Goal: Task Accomplishment & Management: Manage account settings

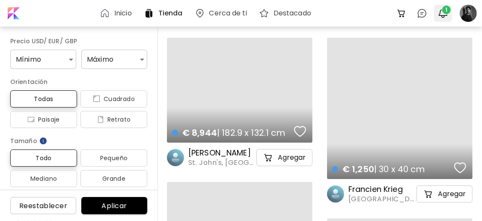
click at [447, 13] on span "1" at bounding box center [446, 10] width 9 height 9
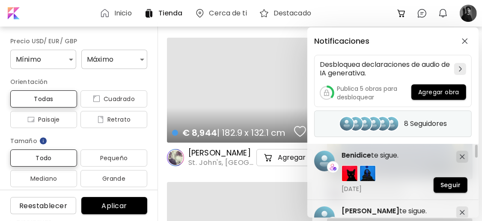
scroll to position [114, 0]
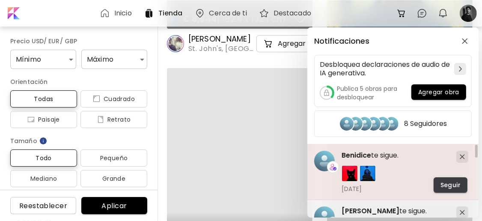
click at [448, 188] on span "Seguir" at bounding box center [451, 185] width 20 height 9
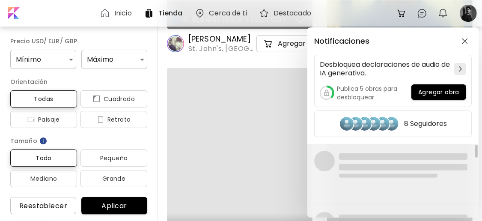
drag, startPoint x: 476, startPoint y: 155, endPoint x: 475, endPoint y: 172, distance: 17.6
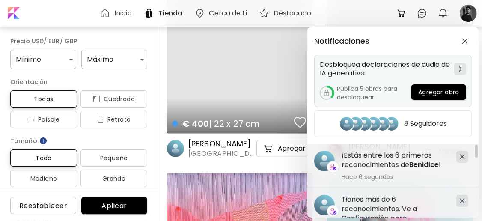
scroll to position [0, 0]
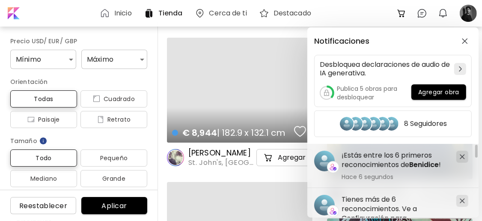
click at [468, 14] on div "Notificaciones Desbloquea declaraciones de audio de IA generativa. Publica 5 ob…" at bounding box center [241, 110] width 482 height 221
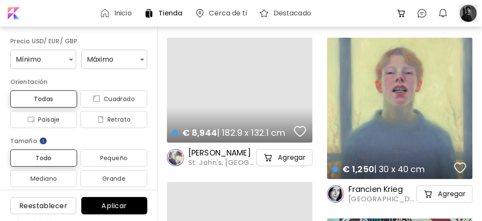
click at [468, 13] on div at bounding box center [468, 13] width 19 height 19
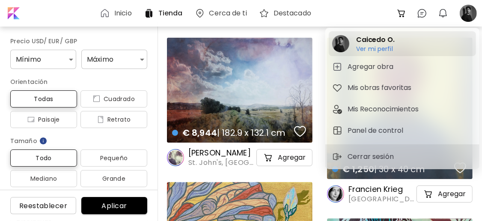
click at [382, 42] on h2 "Caicedo O." at bounding box center [375, 40] width 39 height 10
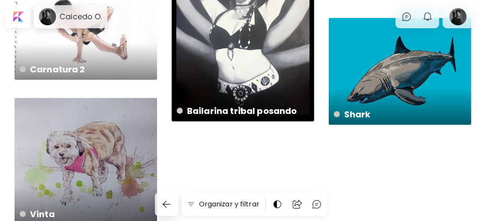
scroll to position [759, 0]
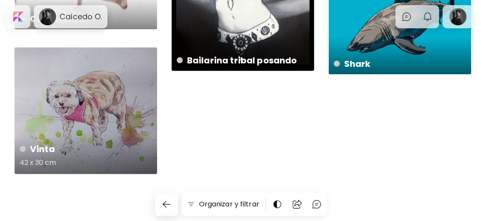
click at [107, 111] on div "Vinta 42 x 30 cm" at bounding box center [86, 111] width 143 height 127
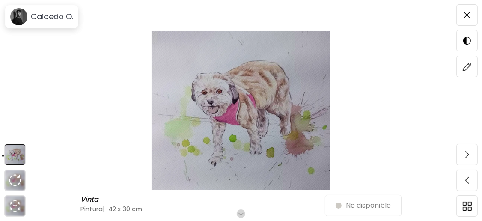
click at [223, 127] on img at bounding box center [241, 110] width 410 height 159
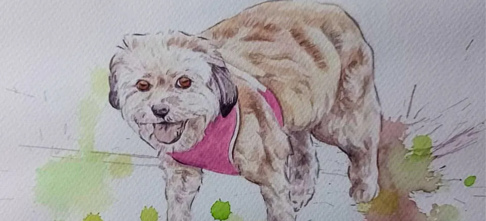
scroll to position [57, 0]
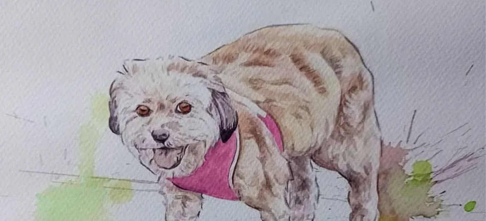
click at [280, 86] on img at bounding box center [243, 159] width 486 height 433
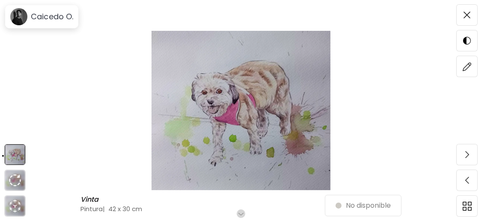
click at [280, 81] on img at bounding box center [241, 110] width 410 height 159
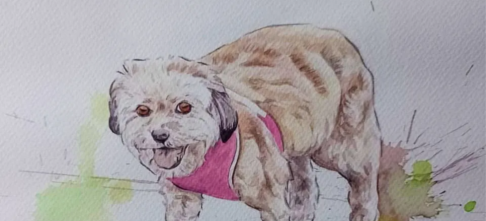
click at [320, 103] on img at bounding box center [243, 159] width 486 height 433
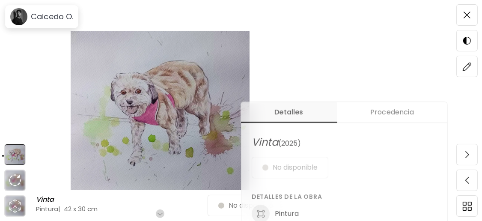
scroll to position [0, 0]
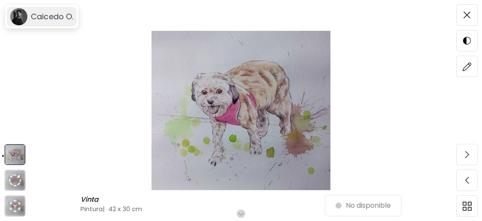
click at [22, 13] on image at bounding box center [18, 16] width 17 height 17
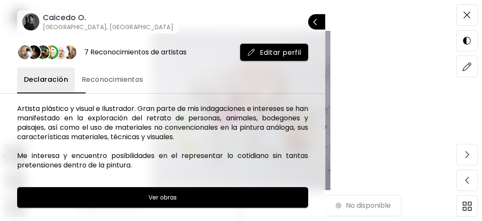
click at [35, 20] on image at bounding box center [30, 21] width 17 height 17
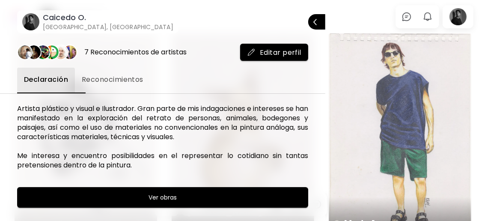
click at [381, 15] on div at bounding box center [241, 110] width 482 height 221
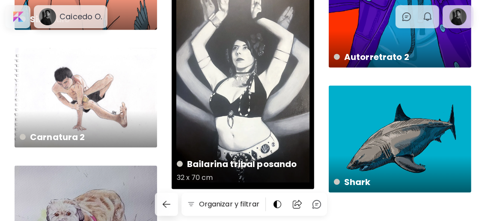
scroll to position [628, 0]
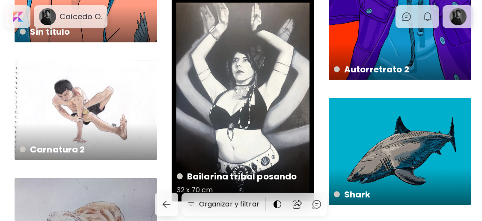
click at [259, 69] on div "Bailarina tribal posando 32 x 70 cm" at bounding box center [243, 99] width 143 height 206
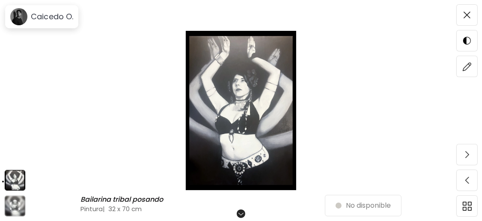
click at [251, 87] on img at bounding box center [241, 110] width 410 height 159
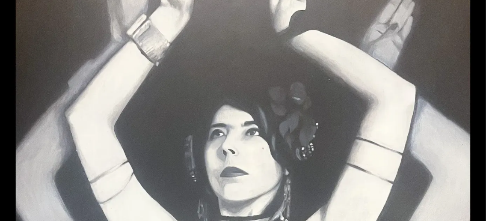
scroll to position [18, 0]
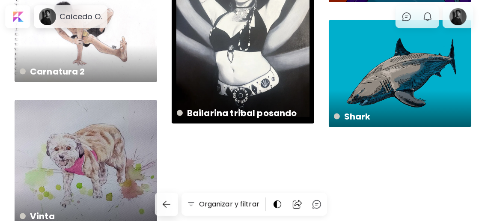
scroll to position [685, 0]
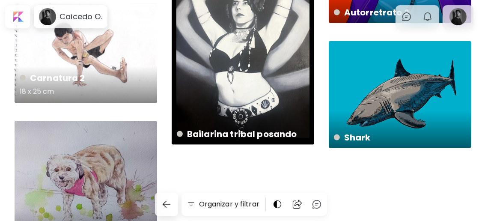
click at [114, 54] on div "Carnatura 2 18 x 25 cm" at bounding box center [86, 53] width 143 height 100
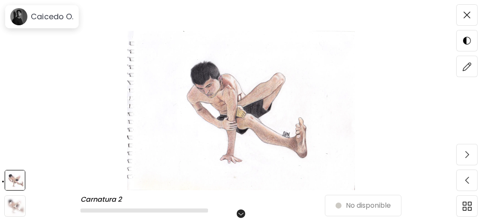
click at [234, 82] on img at bounding box center [241, 110] width 410 height 159
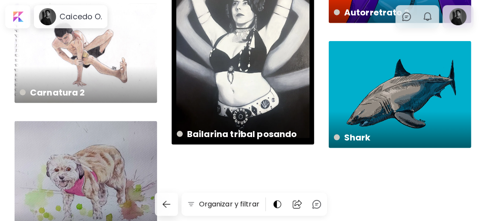
scroll to position [759, 0]
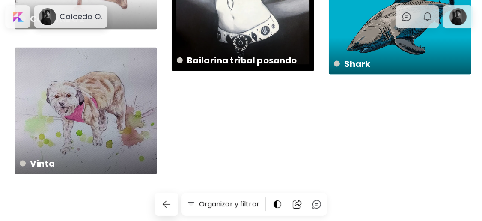
click at [99, 126] on div "Vinta 42 x 30 cm" at bounding box center [86, 111] width 143 height 127
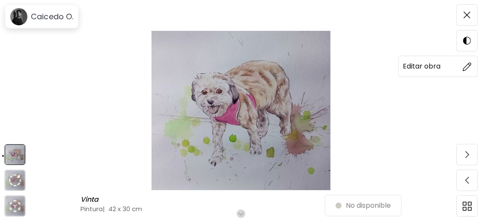
click at [467, 69] on img at bounding box center [467, 66] width 9 height 9
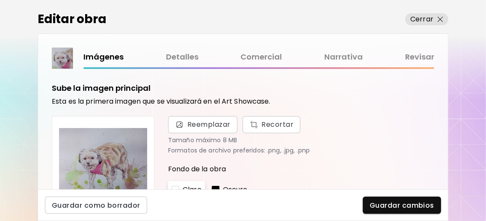
click at [176, 57] on link "Detalles" at bounding box center [182, 57] width 33 height 12
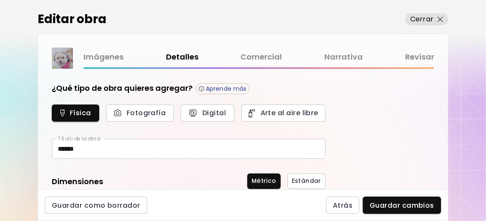
type input "********"
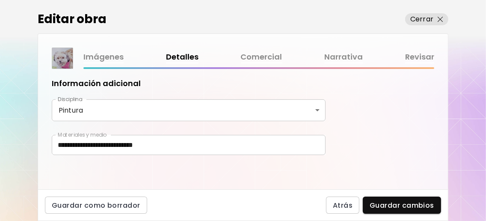
click at [95, 144] on input "**********" at bounding box center [189, 145] width 274 height 20
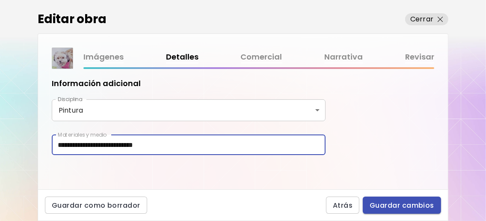
type input "**********"
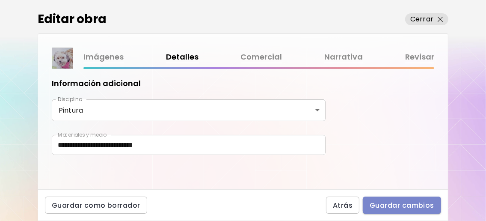
click at [394, 209] on span "Guardar cambios" at bounding box center [402, 205] width 65 height 9
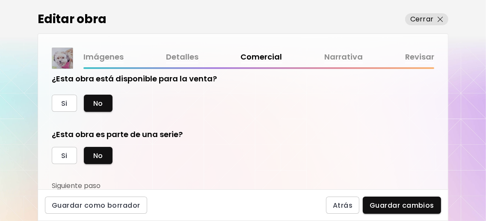
scroll to position [14, 0]
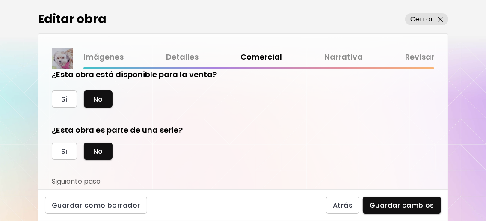
click at [347, 59] on link "Narrativa" at bounding box center [344, 57] width 39 height 12
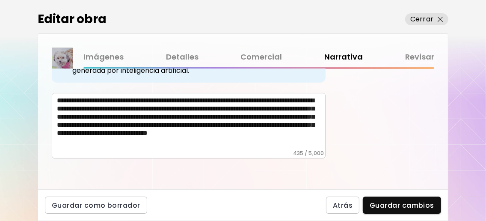
scroll to position [405, 0]
click at [411, 60] on link "Revisar" at bounding box center [420, 57] width 29 height 12
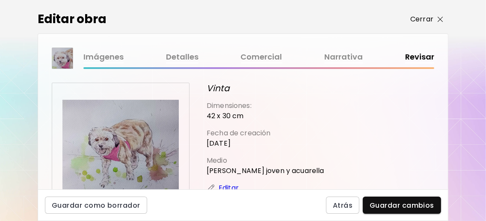
click at [434, 17] on span "Cerrar" at bounding box center [427, 19] width 33 height 10
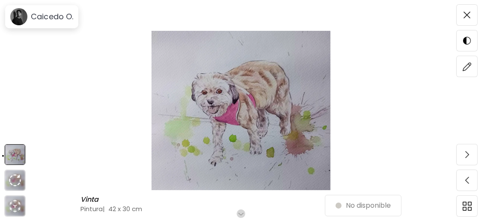
click at [273, 108] on img at bounding box center [241, 110] width 410 height 159
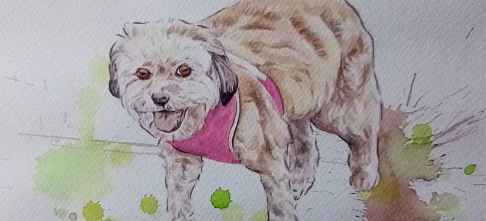
scroll to position [151, 0]
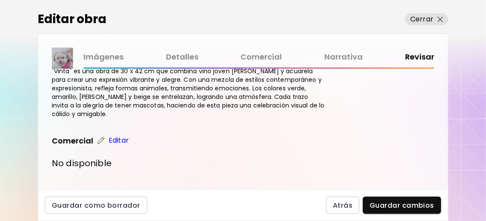
scroll to position [409, 0]
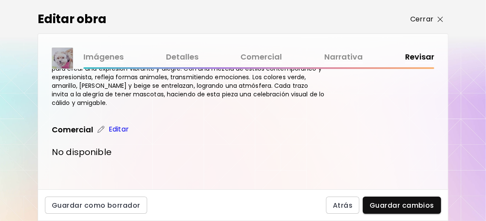
click at [442, 15] on span "Cerrar" at bounding box center [427, 19] width 33 height 10
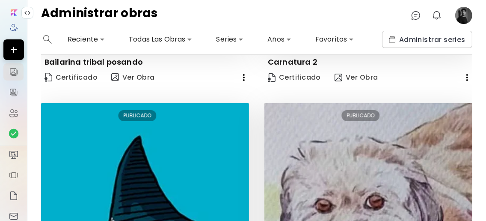
scroll to position [400, 0]
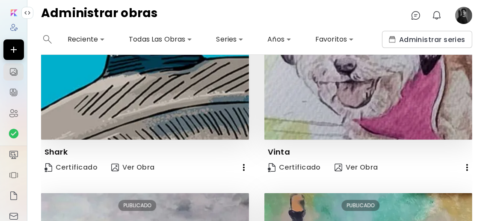
click at [462, 163] on icon "button" at bounding box center [467, 167] width 10 height 10
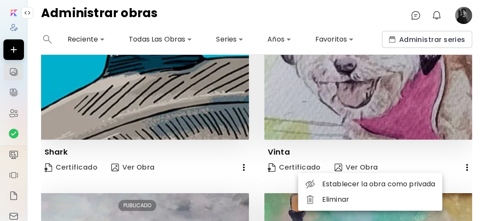
click at [413, 186] on li "Establecer la obra como privada" at bounding box center [370, 183] width 144 height 15
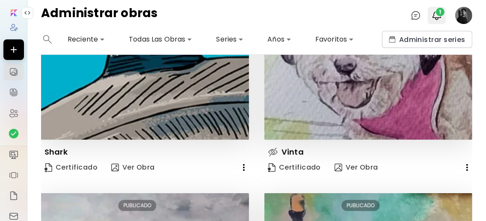
click at [441, 12] on span "1" at bounding box center [440, 12] width 9 height 9
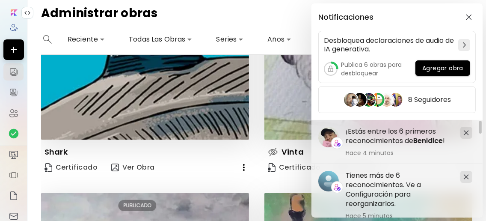
click at [276, 15] on div "Notificaciones Desbloquea declaraciones de audio de IA generativa. Publica 6 ob…" at bounding box center [243, 110] width 486 height 221
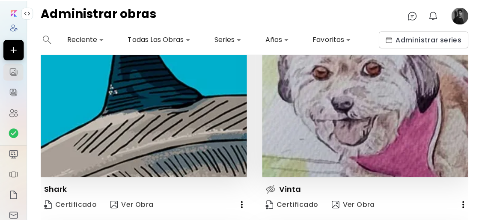
scroll to position [0, 0]
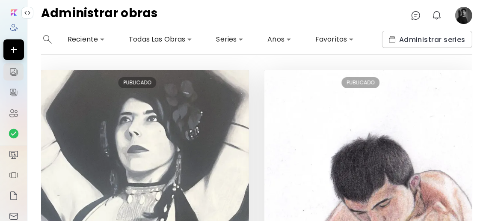
click at [461, 18] on image at bounding box center [464, 15] width 17 height 17
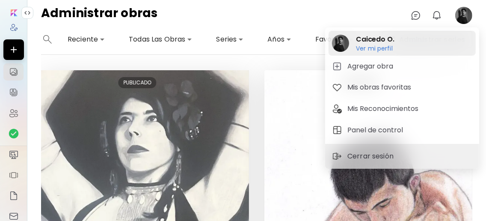
click at [377, 48] on h6 "Ver mi perfil" at bounding box center [375, 49] width 39 height 8
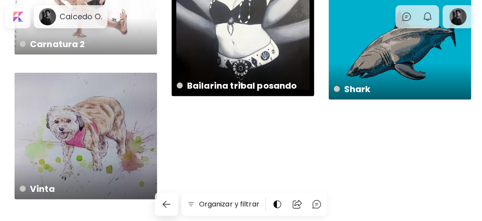
scroll to position [759, 0]
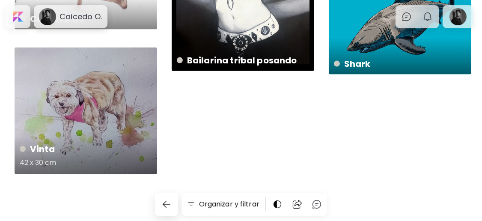
click at [139, 123] on div "Vinta 42 x 30 cm" at bounding box center [86, 111] width 143 height 127
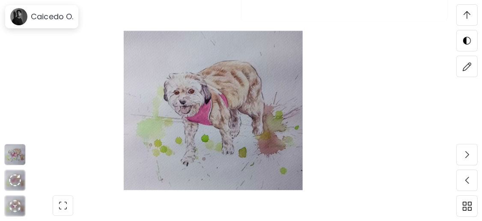
scroll to position [856, 0]
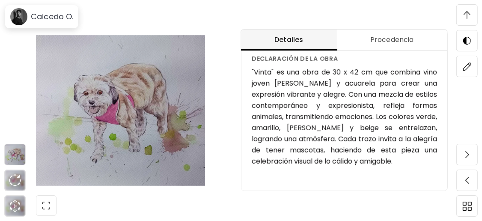
click at [470, 67] on span at bounding box center [467, 66] width 18 height 18
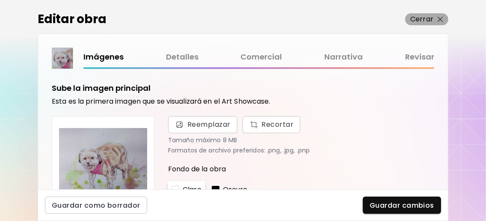
click at [436, 17] on span "Cerrar" at bounding box center [427, 19] width 33 height 10
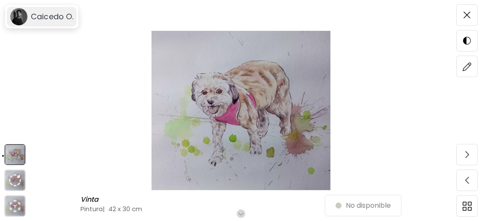
click at [59, 17] on h6 "Caicedo O." at bounding box center [52, 17] width 42 height 10
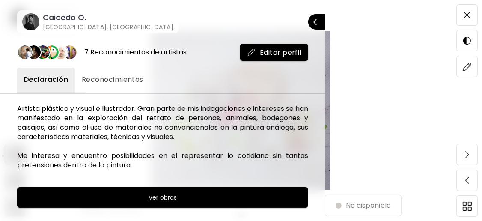
click at [68, 18] on h6 "Caicedo O." at bounding box center [108, 17] width 131 height 10
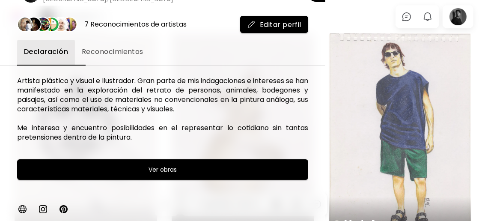
scroll to position [285, 0]
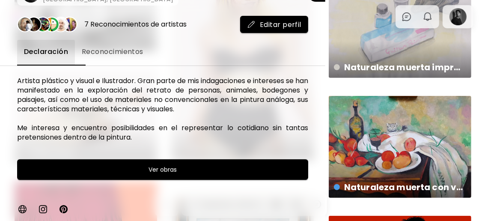
click at [397, 87] on div at bounding box center [241, 110] width 482 height 221
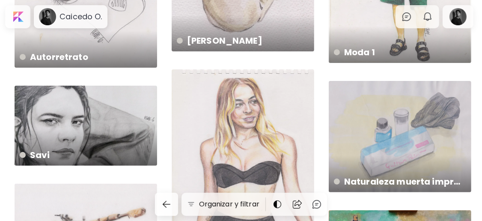
scroll to position [0, 0]
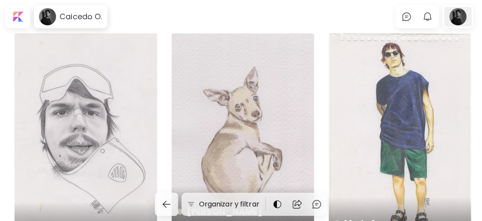
click at [468, 21] on div at bounding box center [457, 17] width 27 height 20
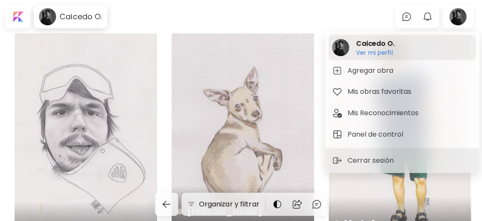
click at [372, 54] on h6 "Ver mi perfil" at bounding box center [375, 53] width 39 height 8
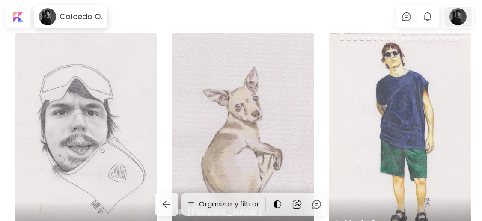
click at [466, 19] on div at bounding box center [457, 17] width 27 height 20
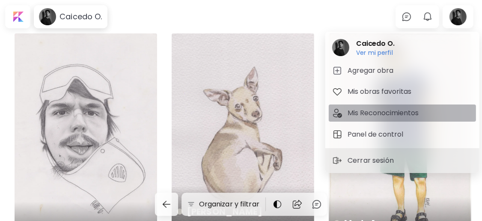
click at [357, 106] on button "Mis Reconocimientos" at bounding box center [402, 112] width 147 height 17
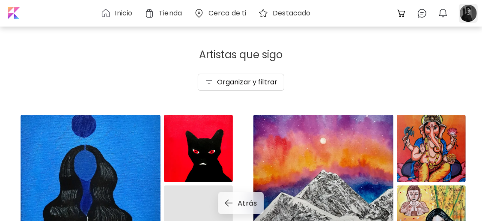
click at [468, 13] on div at bounding box center [468, 13] width 19 height 19
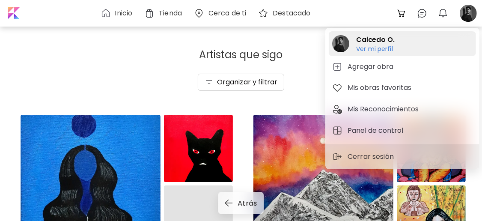
click at [372, 46] on h6 "Ver mi perfil" at bounding box center [375, 49] width 39 height 8
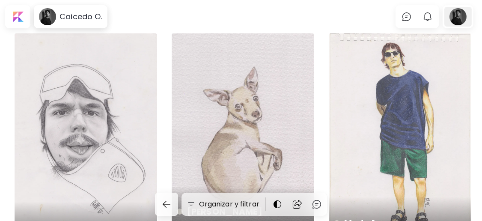
click at [464, 22] on div at bounding box center [457, 17] width 27 height 20
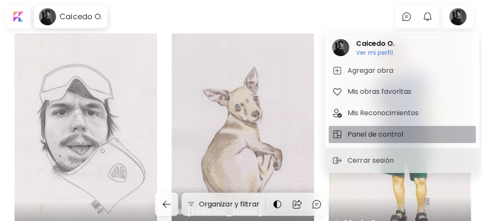
click at [380, 129] on h5 "Panel de control" at bounding box center [377, 134] width 58 height 10
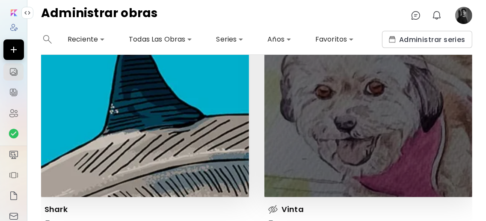
scroll to position [228, 0]
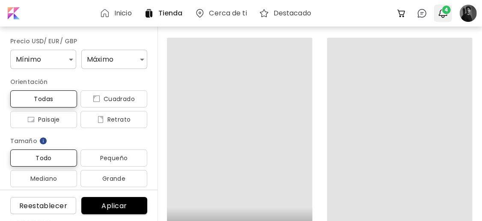
click at [446, 12] on span "4" at bounding box center [446, 10] width 9 height 9
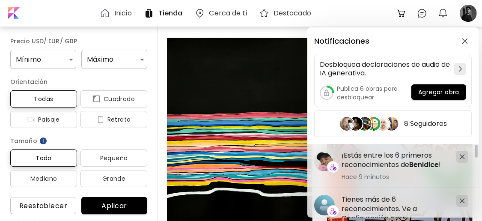
click at [468, 18] on div "Notificaciones Desbloquea declaraciones de audio de IA generativa. Publica 6 ob…" at bounding box center [241, 110] width 482 height 221
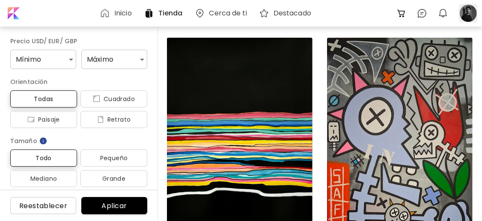
click at [468, 17] on div at bounding box center [468, 13] width 19 height 19
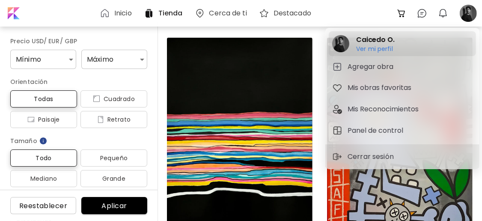
click at [377, 42] on h2 "Caicedo O." at bounding box center [375, 40] width 39 height 10
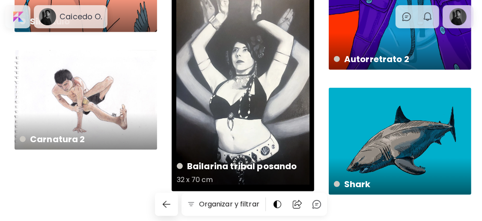
scroll to position [659, 0]
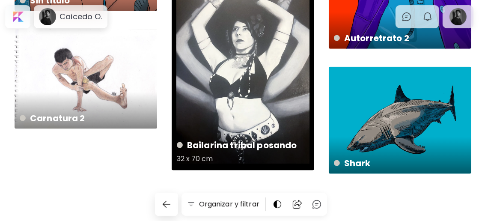
click at [290, 72] on div "Bailarina tribal posando 32 x 70 cm" at bounding box center [243, 68] width 143 height 206
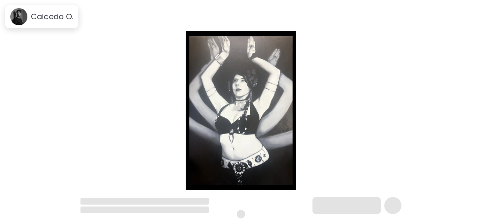
click at [227, 77] on img at bounding box center [241, 110] width 410 height 159
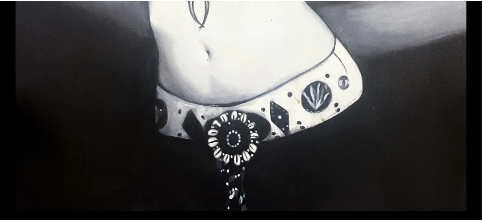
scroll to position [474, 0]
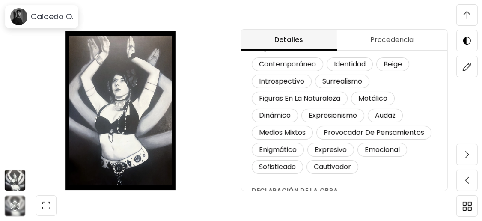
scroll to position [0, 0]
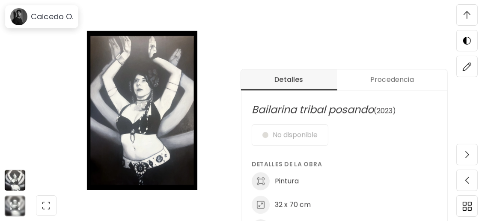
drag, startPoint x: 388, startPoint y: 81, endPoint x: 394, endPoint y: 81, distance: 6.4
click at [389, 81] on span "Procedencia" at bounding box center [392, 80] width 100 height 10
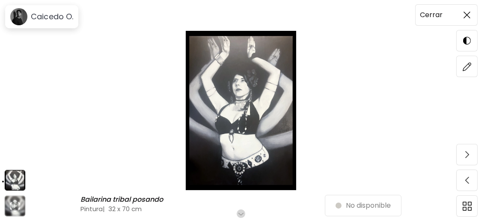
click at [469, 12] on img at bounding box center [467, 15] width 7 height 7
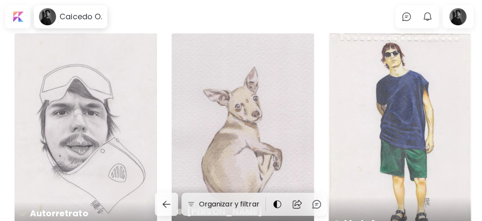
click at [124, 95] on div "Autorretrato 18 x 25 cm" at bounding box center [86, 135] width 143 height 205
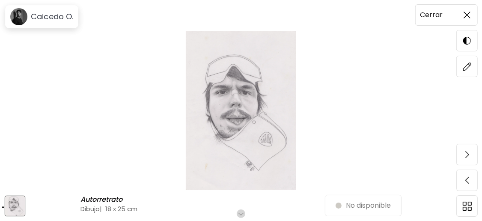
click at [464, 18] on img at bounding box center [467, 15] width 7 height 7
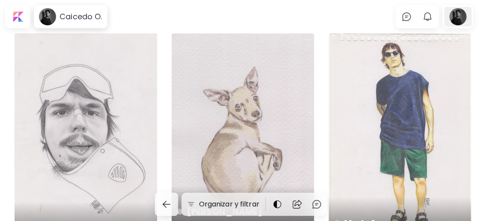
click at [470, 20] on div at bounding box center [457, 17] width 27 height 20
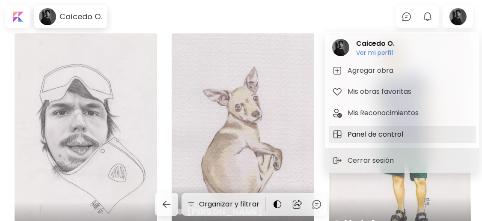
click at [396, 129] on h5 "Panel de control" at bounding box center [377, 134] width 58 height 10
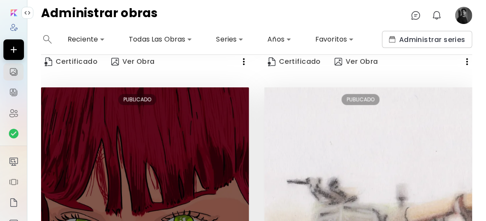
scroll to position [1446, 0]
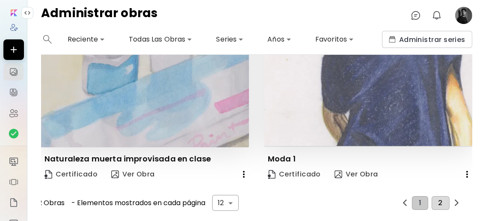
click at [432, 196] on button "2" at bounding box center [441, 203] width 18 height 14
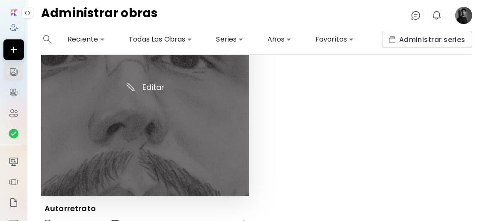
scroll to position [661, 0]
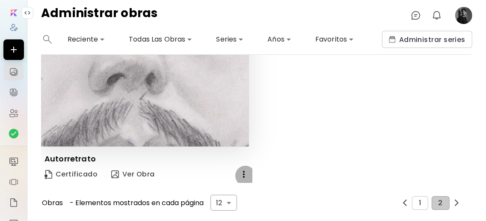
click at [243, 171] on icon "button" at bounding box center [244, 174] width 2 height 7
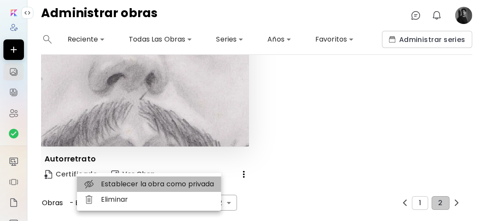
click at [123, 186] on li "Establecer la obra como privada" at bounding box center [149, 183] width 144 height 15
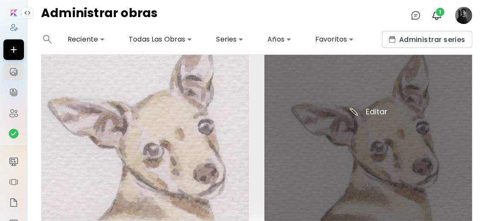
scroll to position [376, 0]
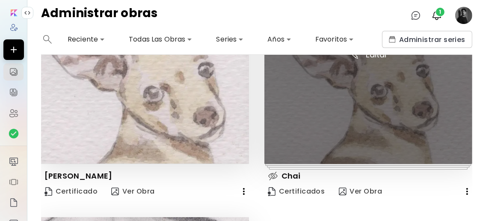
click at [388, 127] on img at bounding box center [369, 60] width 208 height 208
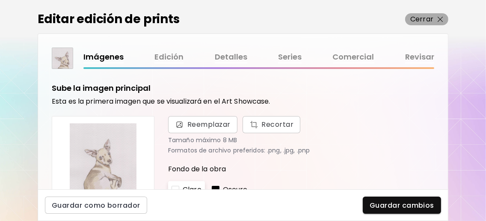
click at [438, 21] on img "button" at bounding box center [441, 20] width 6 height 6
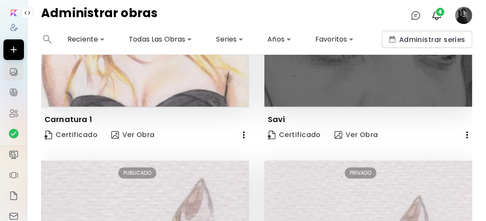
scroll to position [400, 0]
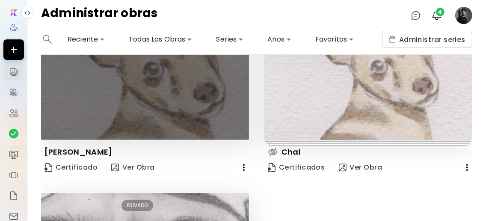
click at [153, 66] on img at bounding box center [145, 36] width 208 height 208
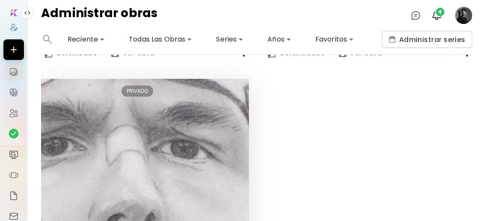
scroll to position [342, 0]
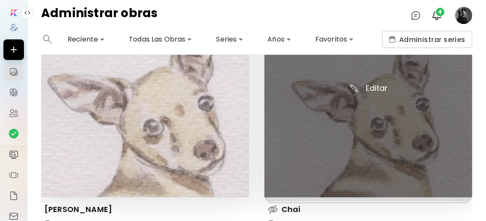
click at [379, 148] on img at bounding box center [369, 93] width 208 height 208
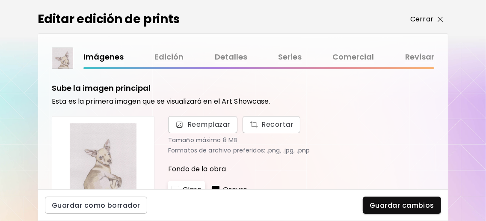
click at [443, 22] on img "button" at bounding box center [441, 20] width 6 height 6
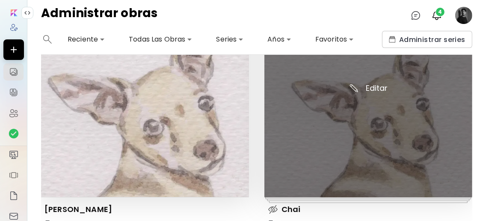
scroll to position [400, 0]
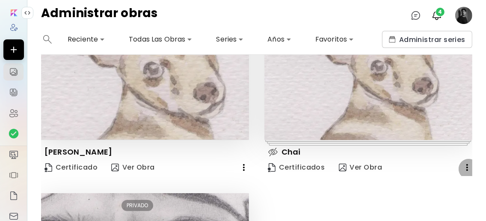
click at [462, 165] on icon "button" at bounding box center [467, 167] width 10 height 10
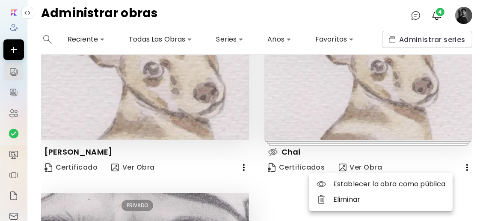
click at [378, 201] on li "Eliminar" at bounding box center [381, 199] width 143 height 15
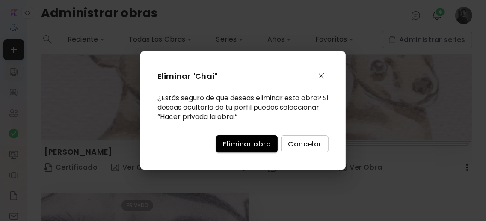
click at [248, 141] on span "Eliminar obra" at bounding box center [247, 144] width 48 height 9
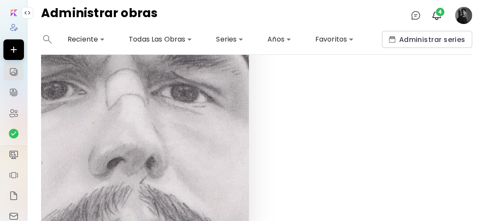
scroll to position [571, 0]
click at [437, 13] on span "4" at bounding box center [440, 12] width 9 height 9
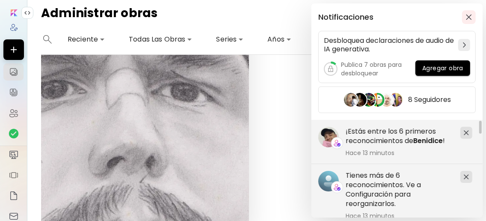
click at [468, 15] on img "button" at bounding box center [469, 17] width 6 height 6
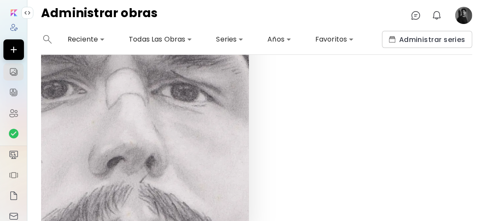
click at [464, 15] on image at bounding box center [464, 15] width 17 height 17
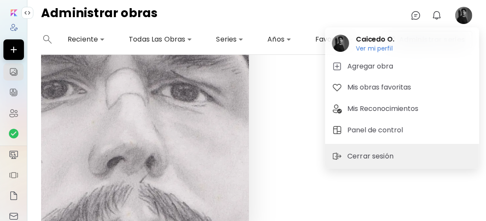
click at [300, 116] on div at bounding box center [243, 110] width 486 height 221
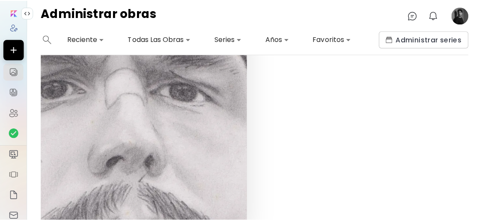
scroll to position [661, 0]
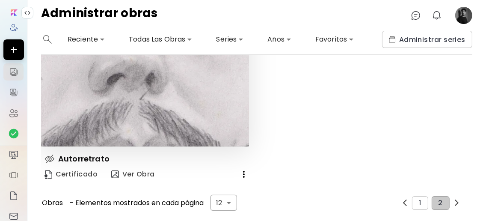
click at [468, 18] on image at bounding box center [464, 15] width 17 height 17
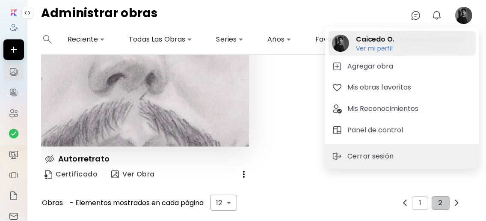
click at [407, 51] on div "[PERSON_NAME] O. Ver mi perfil Ver mi perfil" at bounding box center [402, 43] width 147 height 25
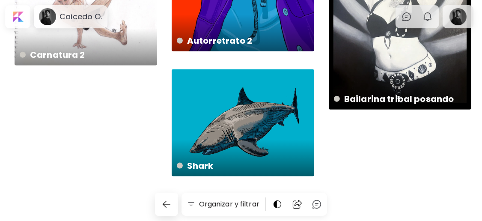
scroll to position [628, 0]
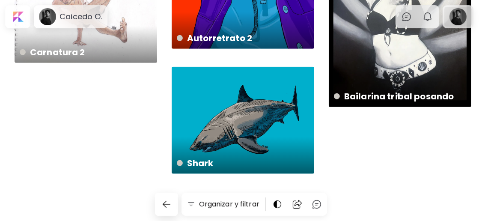
click at [467, 17] on div at bounding box center [457, 17] width 27 height 20
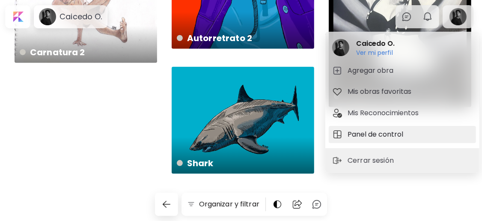
click at [372, 131] on h5 "Panel de control" at bounding box center [377, 134] width 58 height 10
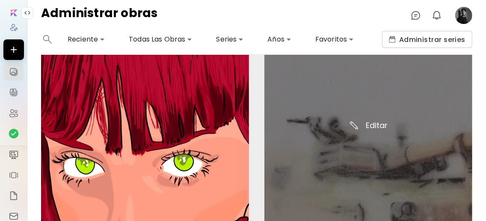
scroll to position [1446, 0]
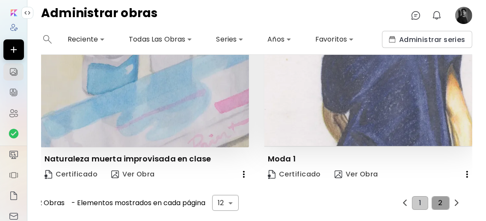
click at [434, 197] on button "2" at bounding box center [441, 203] width 18 height 14
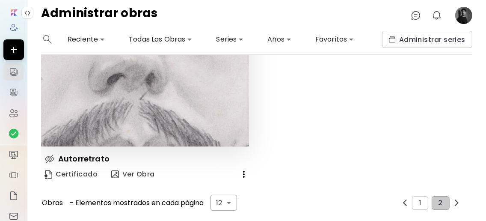
scroll to position [661, 0]
click at [149, 170] on span "Ver Obra" at bounding box center [133, 174] width 44 height 9
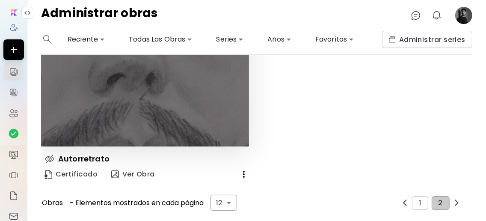
click at [197, 99] on img at bounding box center [145, 43] width 208 height 208
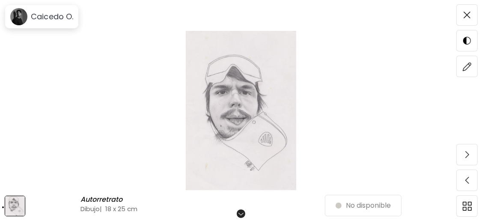
click at [249, 104] on img at bounding box center [241, 110] width 410 height 159
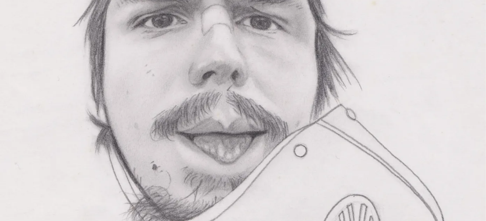
scroll to position [228, 0]
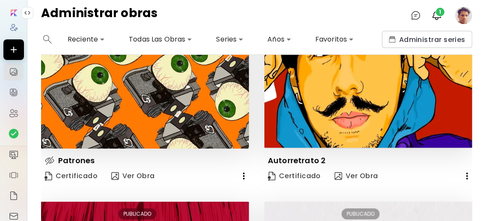
scroll to position [1446, 0]
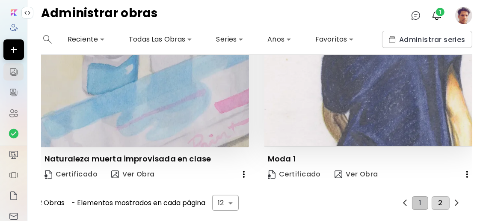
click at [440, 196] on button "2" at bounding box center [441, 203] width 18 height 14
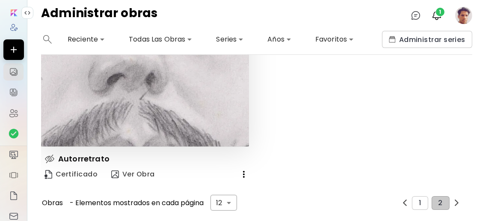
scroll to position [661, 0]
click at [153, 166] on button "Ver Obra" at bounding box center [133, 174] width 51 height 17
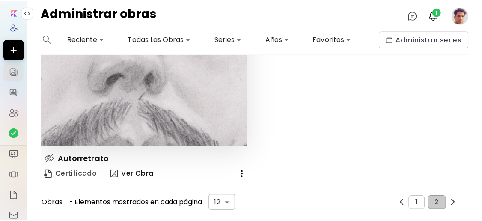
scroll to position [319, 0]
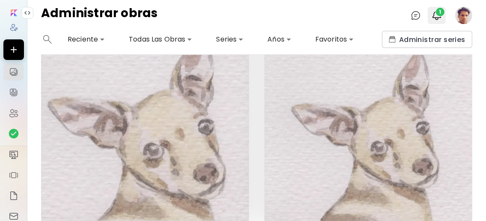
click at [438, 16] on img "button" at bounding box center [437, 15] width 10 height 10
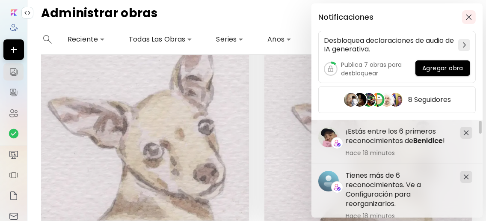
click at [470, 18] on img "button" at bounding box center [469, 17] width 6 height 6
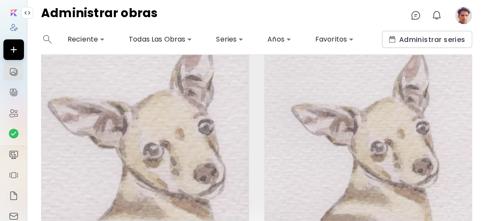
click at [468, 14] on image at bounding box center [464, 15] width 17 height 17
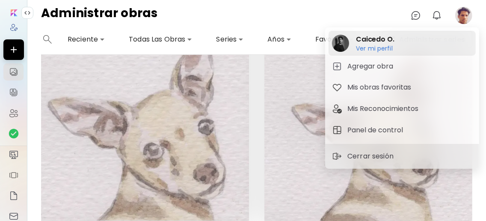
click at [385, 46] on h6 "Ver mi perfil" at bounding box center [375, 49] width 39 height 8
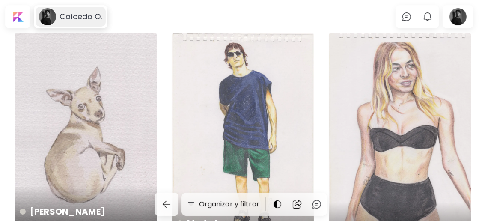
click at [48, 12] on image at bounding box center [47, 16] width 17 height 17
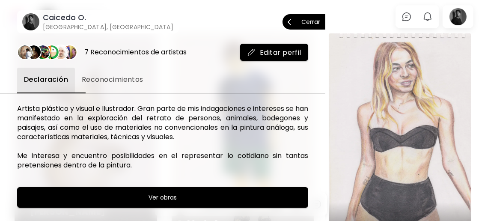
click at [265, 51] on span "Editar perfil" at bounding box center [274, 52] width 54 height 9
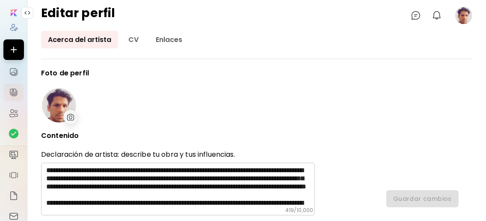
type input "********"
type input "******"
click at [71, 115] on img at bounding box center [70, 117] width 7 height 6
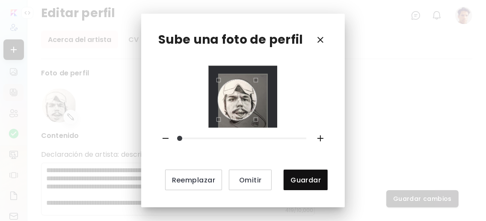
click at [265, 120] on div at bounding box center [243, 97] width 50 height 46
click at [250, 104] on div "Use the arrow keys to move the crop selection area" at bounding box center [240, 100] width 38 height 40
click at [269, 128] on div "Reemplazar Omitir Guardar" at bounding box center [243, 128] width 170 height 124
click at [170, 134] on icon "button" at bounding box center [166, 138] width 10 height 10
click at [167, 134] on icon "button" at bounding box center [166, 138] width 10 height 10
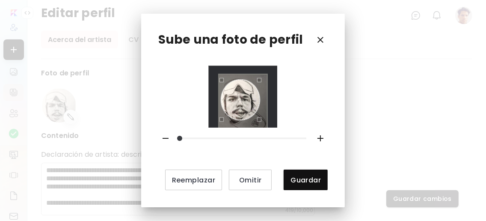
click at [320, 137] on icon "button" at bounding box center [321, 138] width 6 height 6
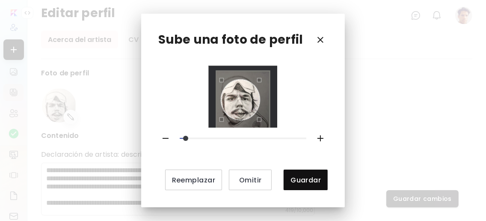
click at [320, 137] on icon "button" at bounding box center [321, 138] width 6 height 6
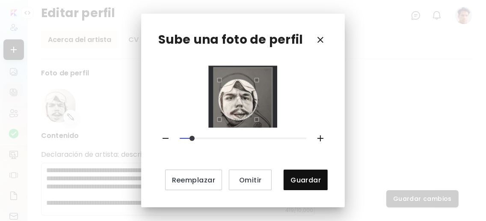
click at [250, 97] on div "Use the arrow keys to move the crop selection area" at bounding box center [238, 100] width 38 height 40
click at [320, 135] on icon "button" at bounding box center [321, 138] width 6 height 6
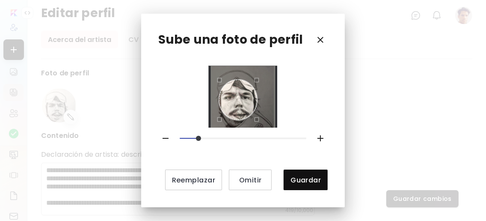
click at [320, 135] on icon "button" at bounding box center [321, 138] width 6 height 6
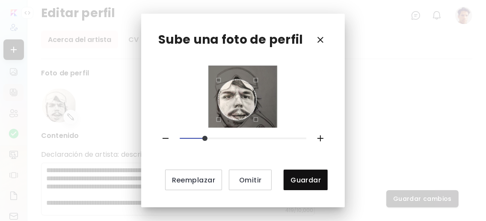
click at [240, 116] on div "Use the arrow keys to move the crop selection area" at bounding box center [237, 100] width 38 height 40
click at [318, 137] on icon "button" at bounding box center [321, 138] width 6 height 6
click at [246, 110] on div "Use the arrow keys to move the crop selection area" at bounding box center [238, 100] width 38 height 40
click at [320, 137] on icon "button" at bounding box center [321, 138] width 6 height 6
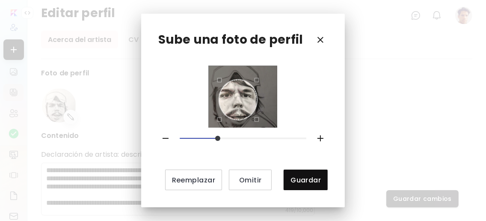
click at [320, 137] on icon "button" at bounding box center [321, 138] width 6 height 6
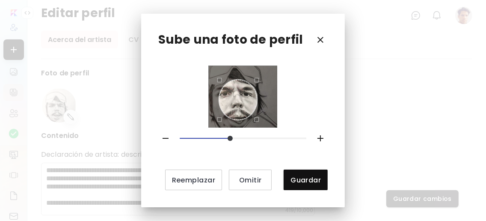
click at [320, 137] on icon "button" at bounding box center [321, 138] width 6 height 6
click at [320, 136] on icon "button" at bounding box center [321, 138] width 10 height 10
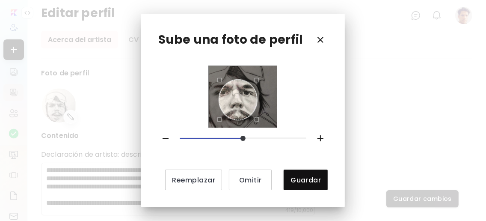
click at [166, 134] on icon "button" at bounding box center [166, 138] width 10 height 10
click at [166, 137] on icon "button" at bounding box center [166, 138] width 10 height 10
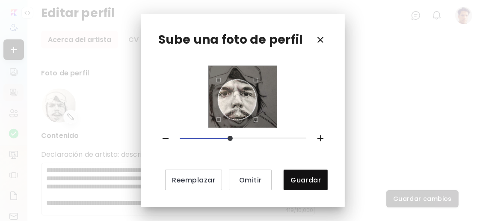
click at [237, 106] on div "Use the arrow keys to move the crop selection area" at bounding box center [237, 100] width 38 height 40
click at [170, 135] on icon "button" at bounding box center [166, 138] width 10 height 10
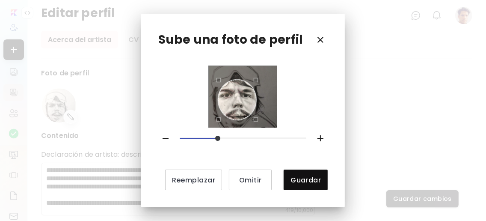
click at [236, 119] on div at bounding box center [243, 97] width 50 height 46
click at [168, 136] on icon "button" at bounding box center [166, 138] width 10 height 10
click at [241, 110] on div "Use the arrow keys to move the crop selection area" at bounding box center [237, 100] width 38 height 40
click at [170, 134] on icon "button" at bounding box center [166, 138] width 10 height 10
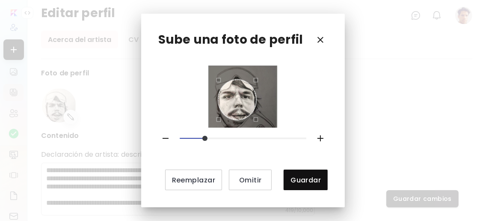
click at [170, 134] on icon "button" at bounding box center [166, 138] width 10 height 10
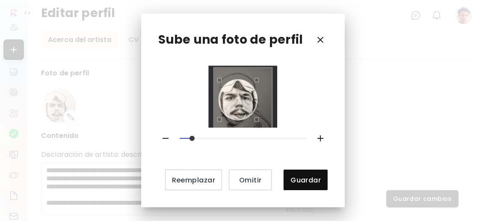
click at [242, 113] on div "Use the arrow keys to move the crop selection area" at bounding box center [238, 100] width 38 height 40
click at [167, 135] on icon "button" at bounding box center [166, 138] width 10 height 10
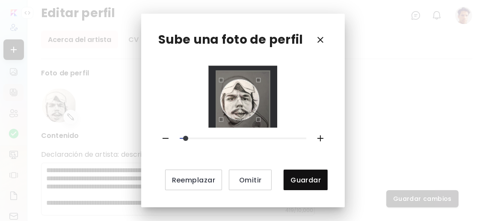
click at [236, 114] on div "Use the arrow keys to move the crop selection area" at bounding box center [240, 100] width 38 height 40
click at [300, 177] on span "Guardar" at bounding box center [306, 180] width 30 height 9
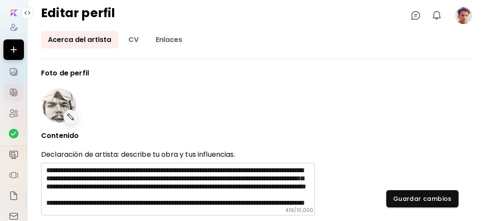
click at [466, 14] on image at bounding box center [464, 15] width 17 height 17
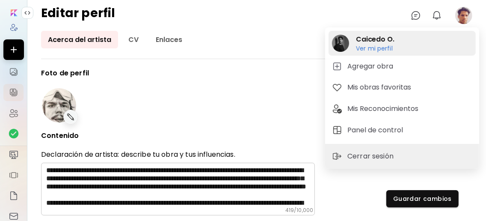
click at [369, 45] on h6 "Ver mi perfil" at bounding box center [375, 49] width 39 height 8
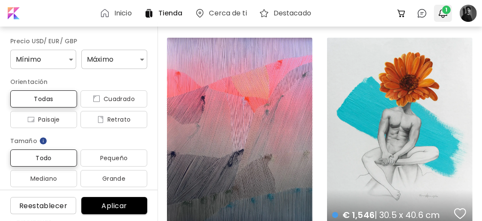
click at [446, 12] on span "1" at bounding box center [446, 10] width 9 height 9
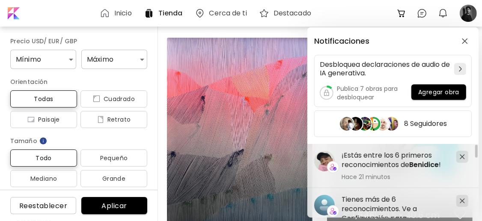
click at [470, 10] on div "Notificaciones Desbloquea declaraciones de audio de IA generativa. Publica 7 ob…" at bounding box center [241, 110] width 482 height 221
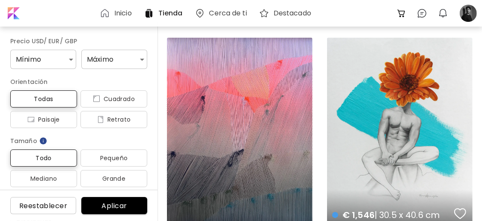
click at [470, 10] on div at bounding box center [468, 13] width 19 height 19
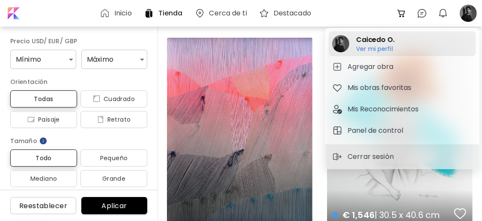
click at [381, 47] on h6 "Ver mi perfil" at bounding box center [375, 49] width 39 height 8
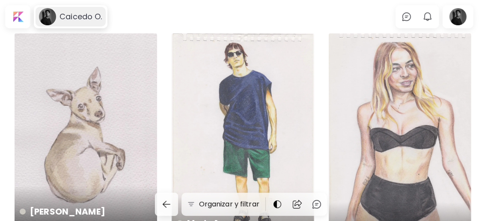
click at [53, 19] on image at bounding box center [47, 16] width 17 height 17
